Goal: Check status: Check status

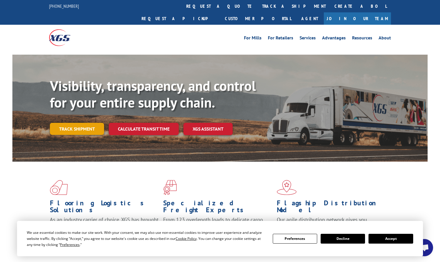
click at [84, 123] on link "Track shipment" at bounding box center [77, 129] width 54 height 12
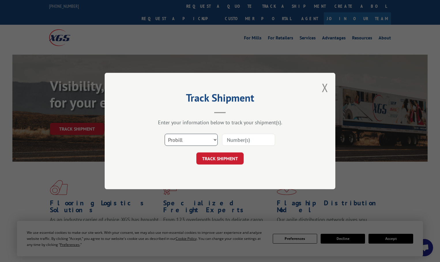
click at [214, 140] on select "Select category... Probill BOL PO" at bounding box center [190, 140] width 53 height 12
click at [164, 134] on select "Select category... Probill BOL PO" at bounding box center [190, 140] width 53 height 12
click at [228, 138] on input at bounding box center [248, 140] width 53 height 12
paste input "15472399"
type input "15472399"
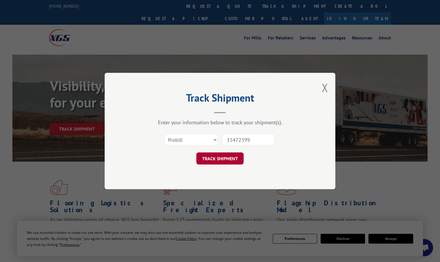
click at [228, 157] on button "TRACK SHIPMENT" at bounding box center [219, 159] width 47 height 12
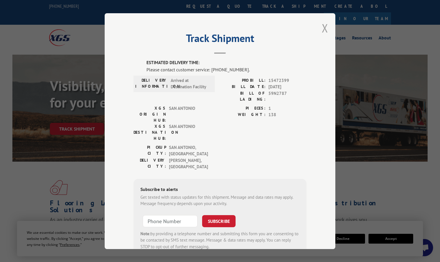
click at [322, 29] on button "Close modal" at bounding box center [324, 27] width 6 height 15
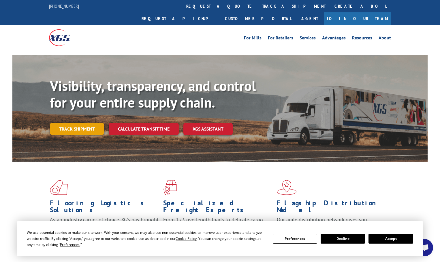
click at [92, 123] on link "Track shipment" at bounding box center [77, 129] width 54 height 12
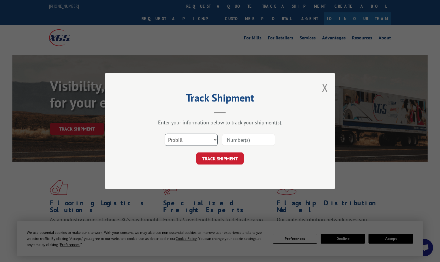
click at [214, 139] on select "Select category... Probill BOL PO" at bounding box center [190, 140] width 53 height 12
select select "bol"
click at [164, 134] on select "Select category... Probill BOL PO" at bounding box center [190, 140] width 53 height 12
paste input "15472399"
type input "15472399"
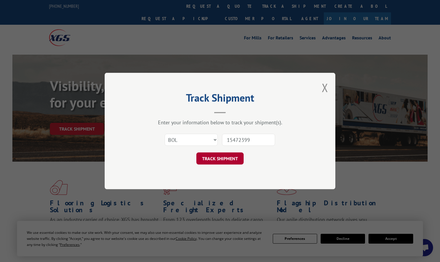
click at [224, 156] on button "TRACK SHIPMENT" at bounding box center [219, 159] width 47 height 12
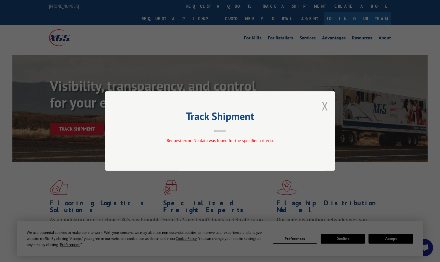
click at [324, 106] on button "Close modal" at bounding box center [324, 106] width 6 height 15
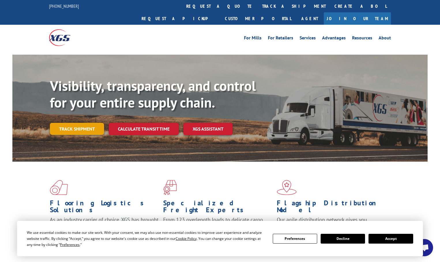
click at [93, 123] on link "Track shipment" at bounding box center [77, 129] width 54 height 12
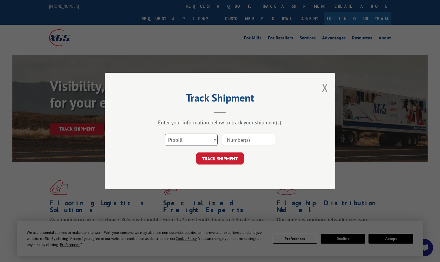
click at [213, 139] on select "Select category... Probill BOL PO" at bounding box center [190, 140] width 53 height 12
click at [164, 134] on select "Select category... Probill BOL PO" at bounding box center [190, 140] width 53 height 12
click at [187, 160] on div "TRACK SHIPMENT" at bounding box center [219, 159] width 173 height 12
click at [234, 139] on input at bounding box center [248, 140] width 53 height 12
paste input "15472399"
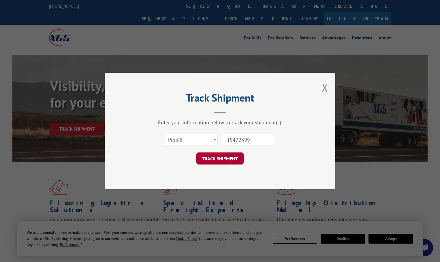
type input "15472399"
click at [218, 160] on button "TRACK SHIPMENT" at bounding box center [219, 159] width 47 height 12
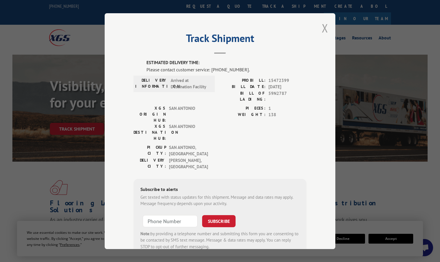
click at [323, 24] on button "Close modal" at bounding box center [324, 27] width 6 height 15
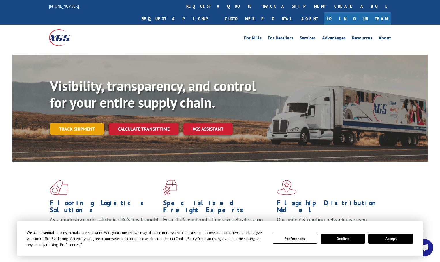
click at [81, 123] on link "Track shipment" at bounding box center [77, 129] width 54 height 12
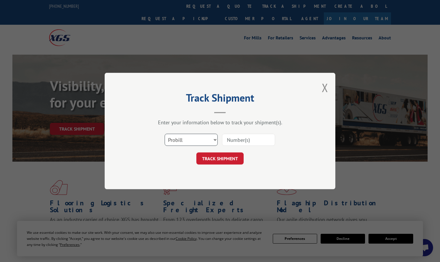
click at [213, 140] on select "Select category... Probill BOL PO" at bounding box center [190, 140] width 53 height 12
select select "po"
click at [164, 134] on select "Select category... Probill BOL PO" at bounding box center [190, 140] width 53 height 12
click at [234, 141] on input at bounding box center [248, 140] width 53 height 12
type input "54525695"
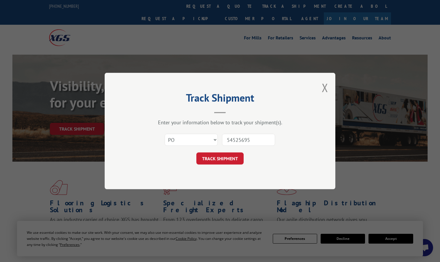
click button "TRACK SHIPMENT" at bounding box center [219, 159] width 47 height 12
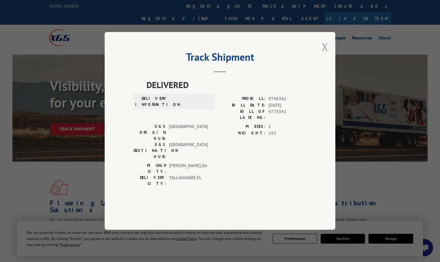
click at [325, 54] on button "Close modal" at bounding box center [324, 46] width 6 height 15
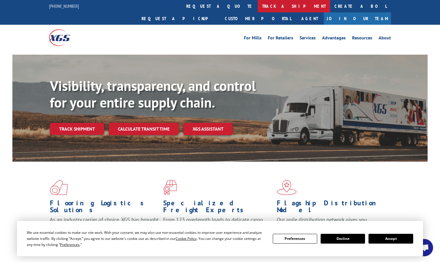
click at [258, 5] on link "track a shipment" at bounding box center [294, 6] width 72 height 12
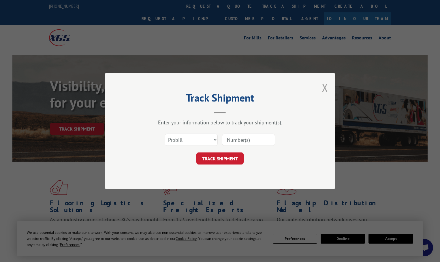
click at [324, 85] on button "Close modal" at bounding box center [324, 87] width 6 height 15
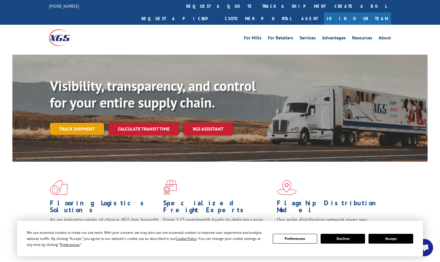
click at [90, 123] on link "Track shipment" at bounding box center [77, 129] width 54 height 12
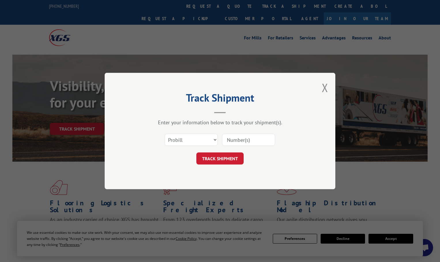
click at [238, 139] on input at bounding box center [248, 140] width 53 height 12
paste input "15472399"
type input "15472399"
click at [251, 161] on div "TRACK SHIPMENT" at bounding box center [219, 159] width 173 height 12
click at [222, 160] on button "TRACK SHIPMENT" at bounding box center [219, 159] width 47 height 12
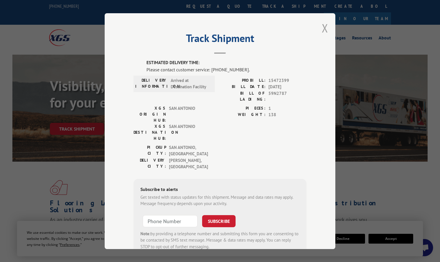
click at [323, 29] on button "Close modal" at bounding box center [324, 27] width 6 height 15
